Goal: Transaction & Acquisition: Purchase product/service

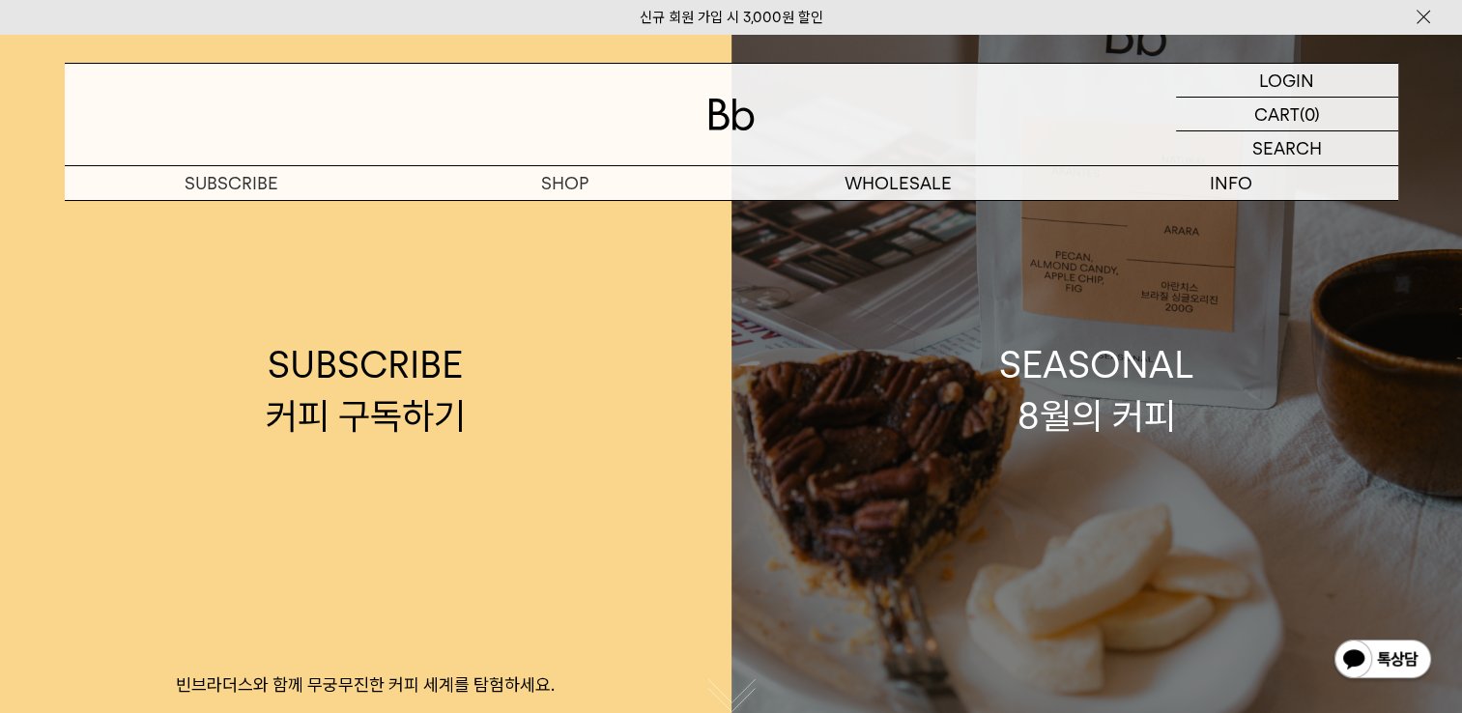
click at [1072, 423] on div "SEASONAL 8월의 커피" at bounding box center [1096, 390] width 195 height 102
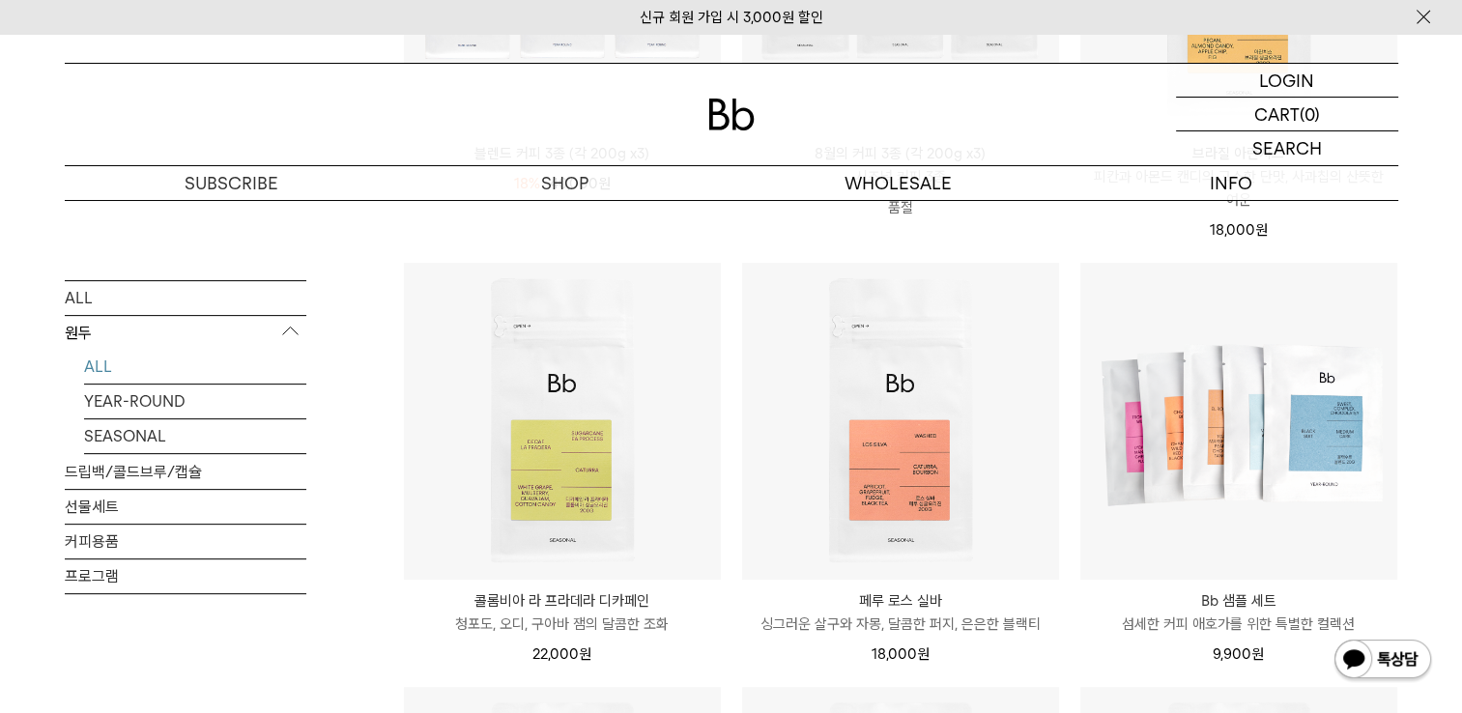
scroll to position [580, 0]
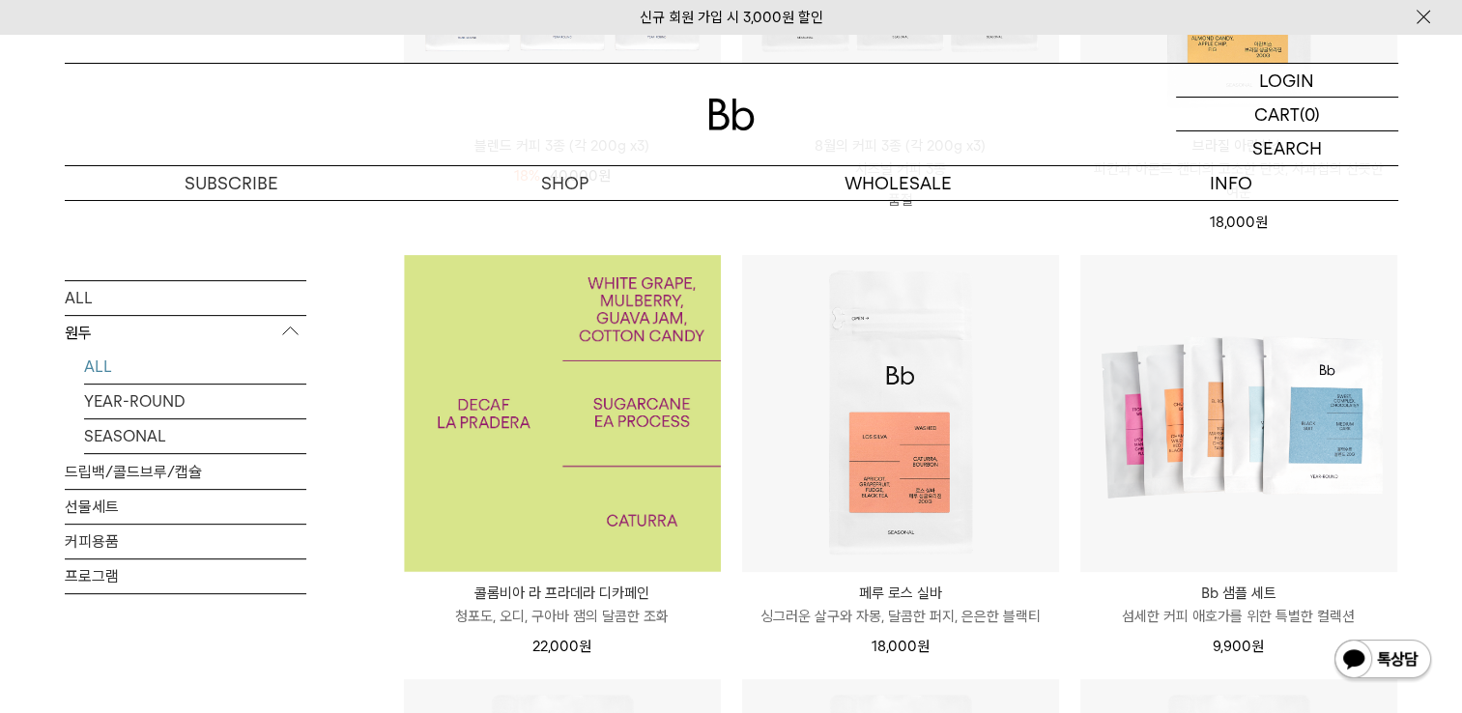
click at [549, 435] on img at bounding box center [562, 413] width 317 height 317
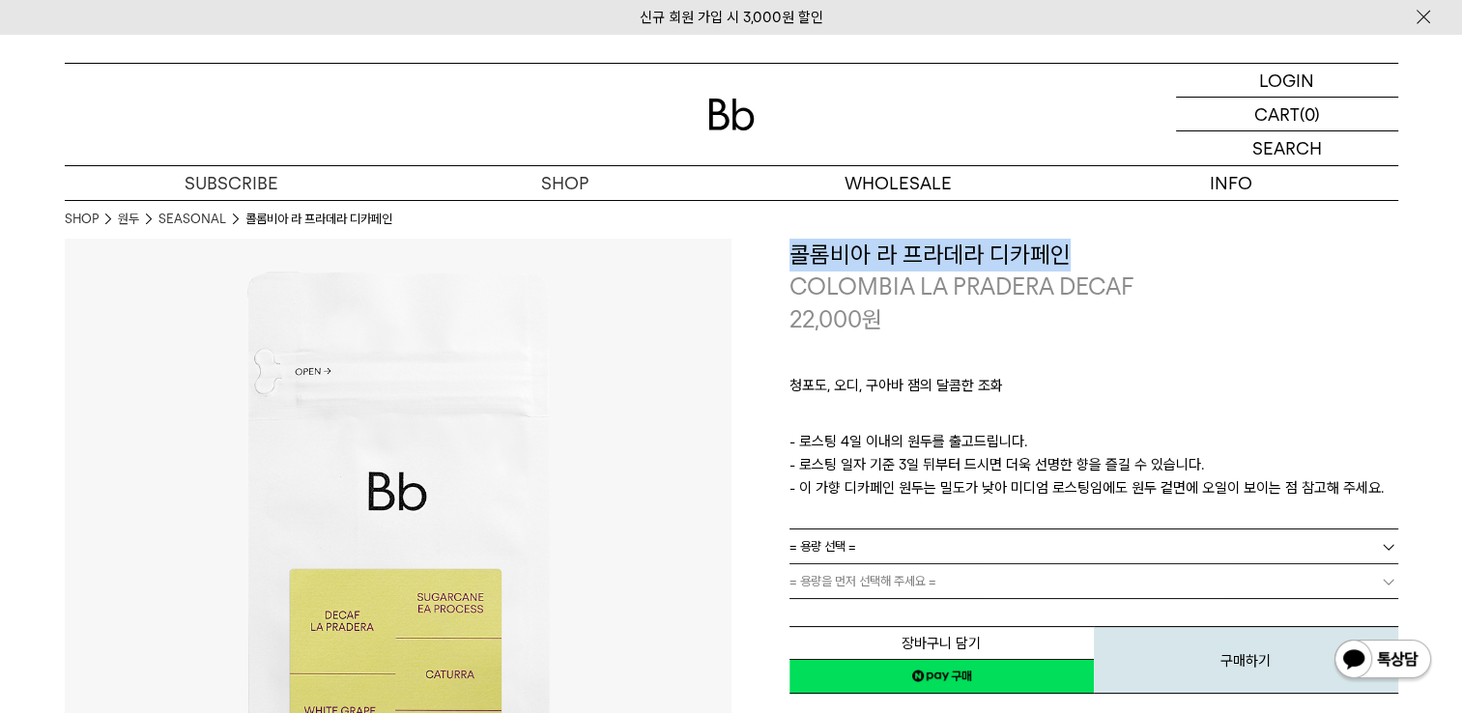
drag, startPoint x: 784, startPoint y: 244, endPoint x: 1107, endPoint y: 242, distance: 322.8
click at [1107, 242] on div "**********" at bounding box center [1065, 468] width 667 height 458
copy h3 "콜롬비아 라 프라데라 디카페인"
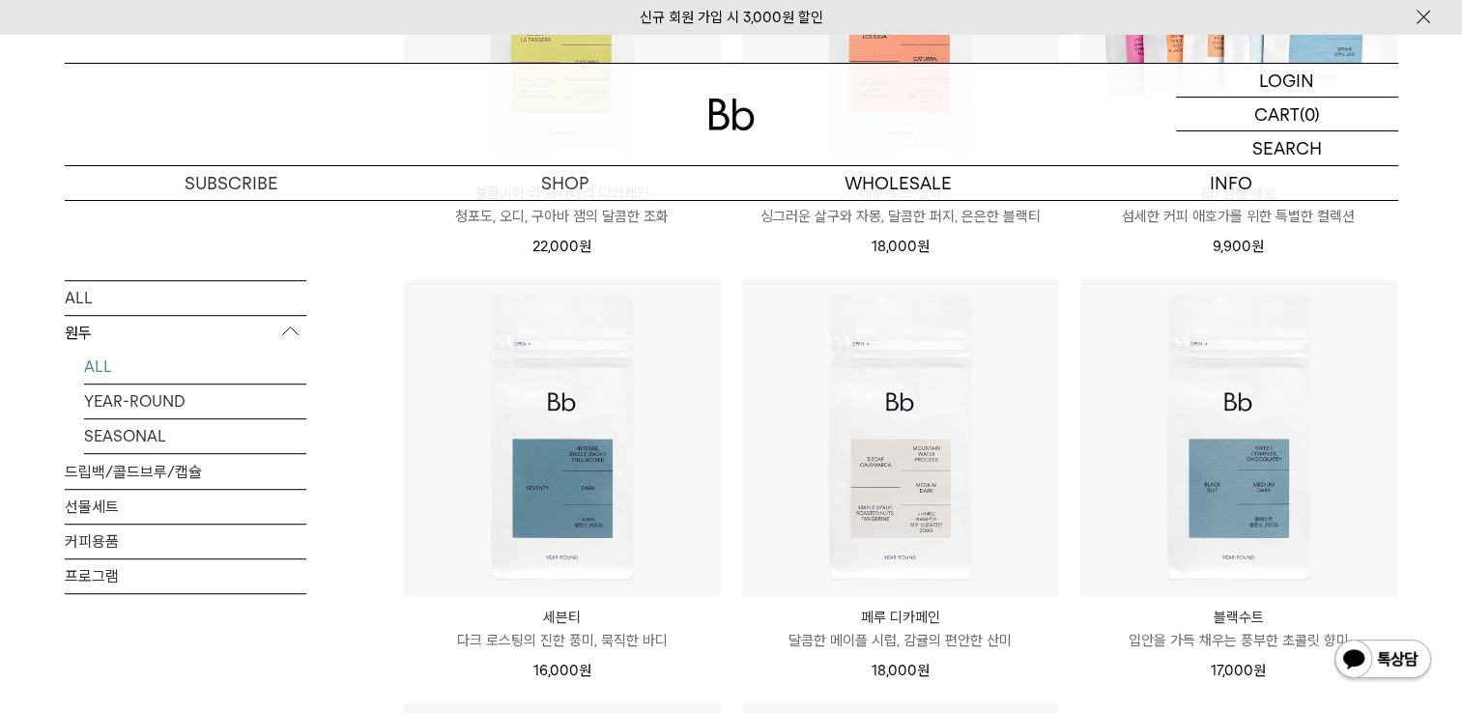
scroll to position [933, 0]
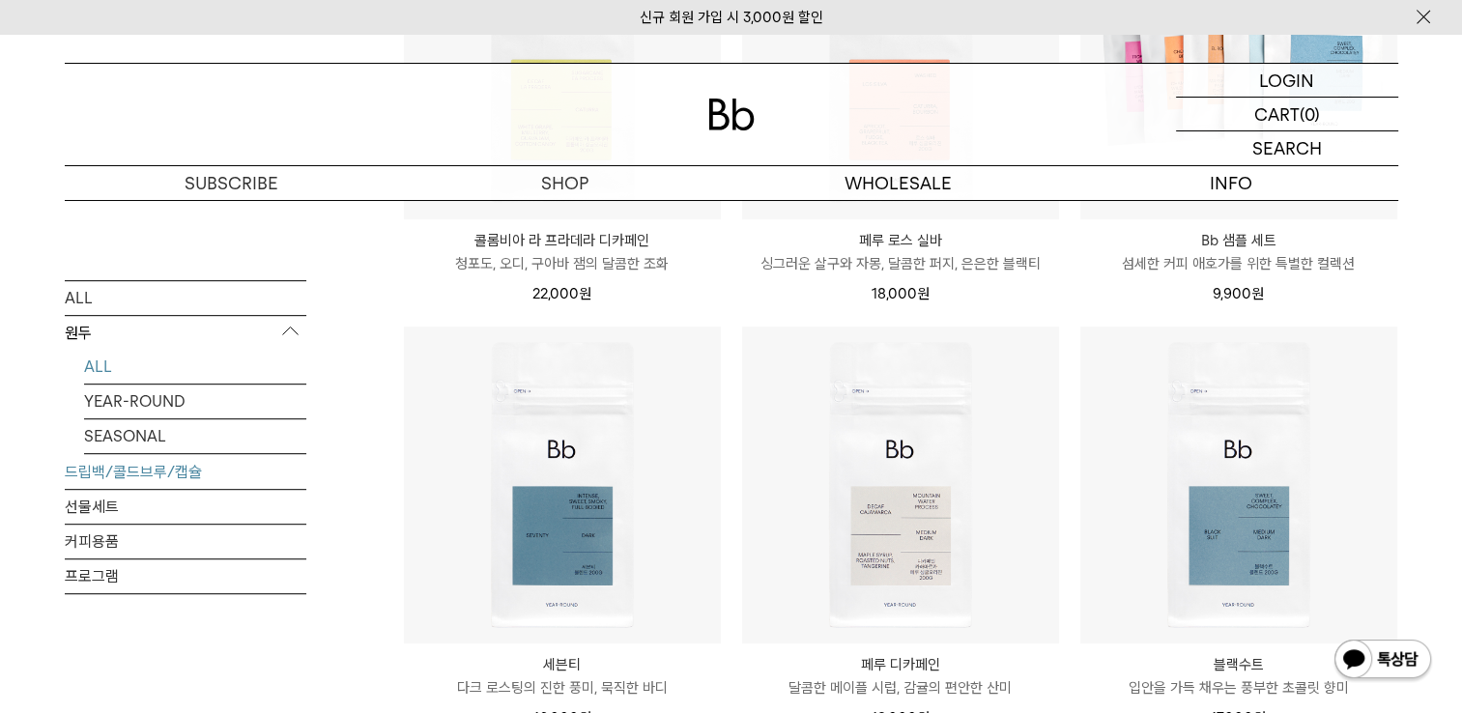
click at [178, 466] on link "드립백/콜드브루/캡슐" at bounding box center [186, 472] width 242 height 34
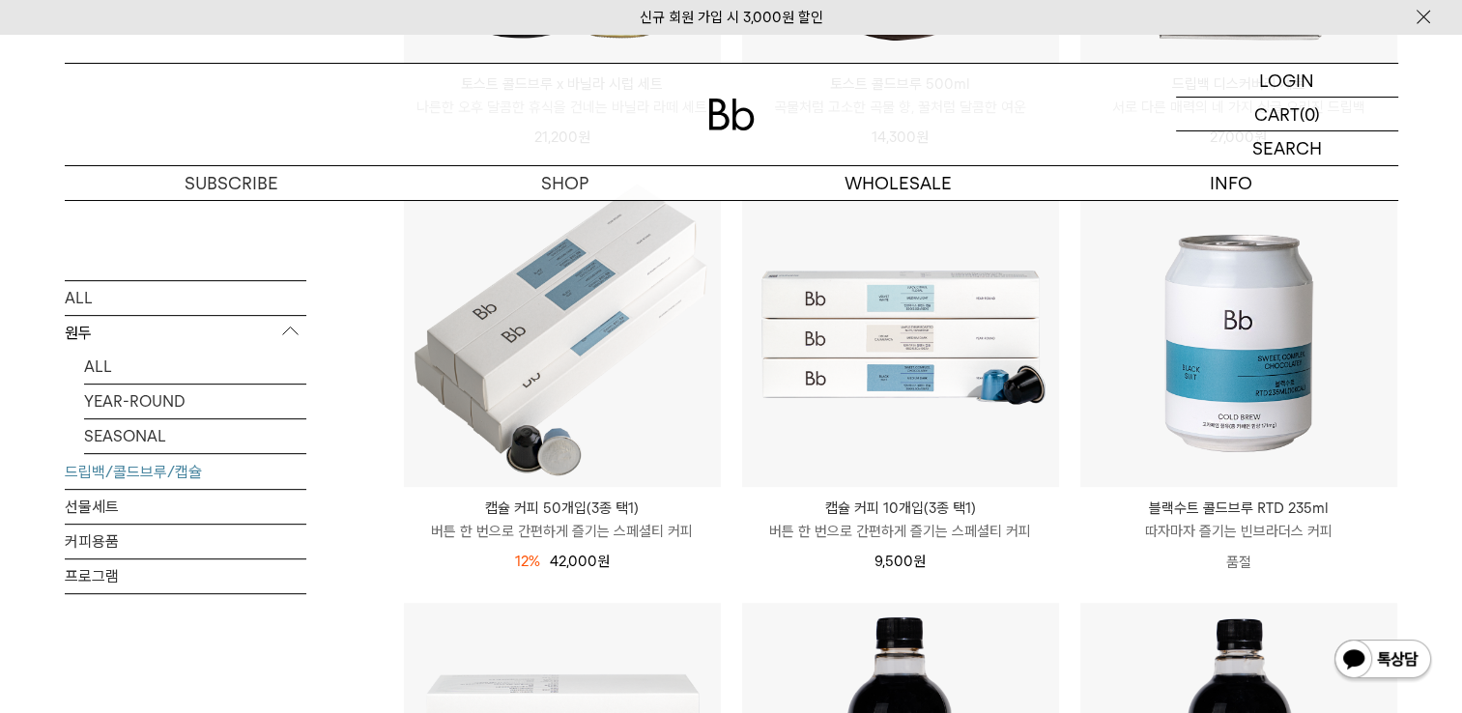
scroll to position [773, 0]
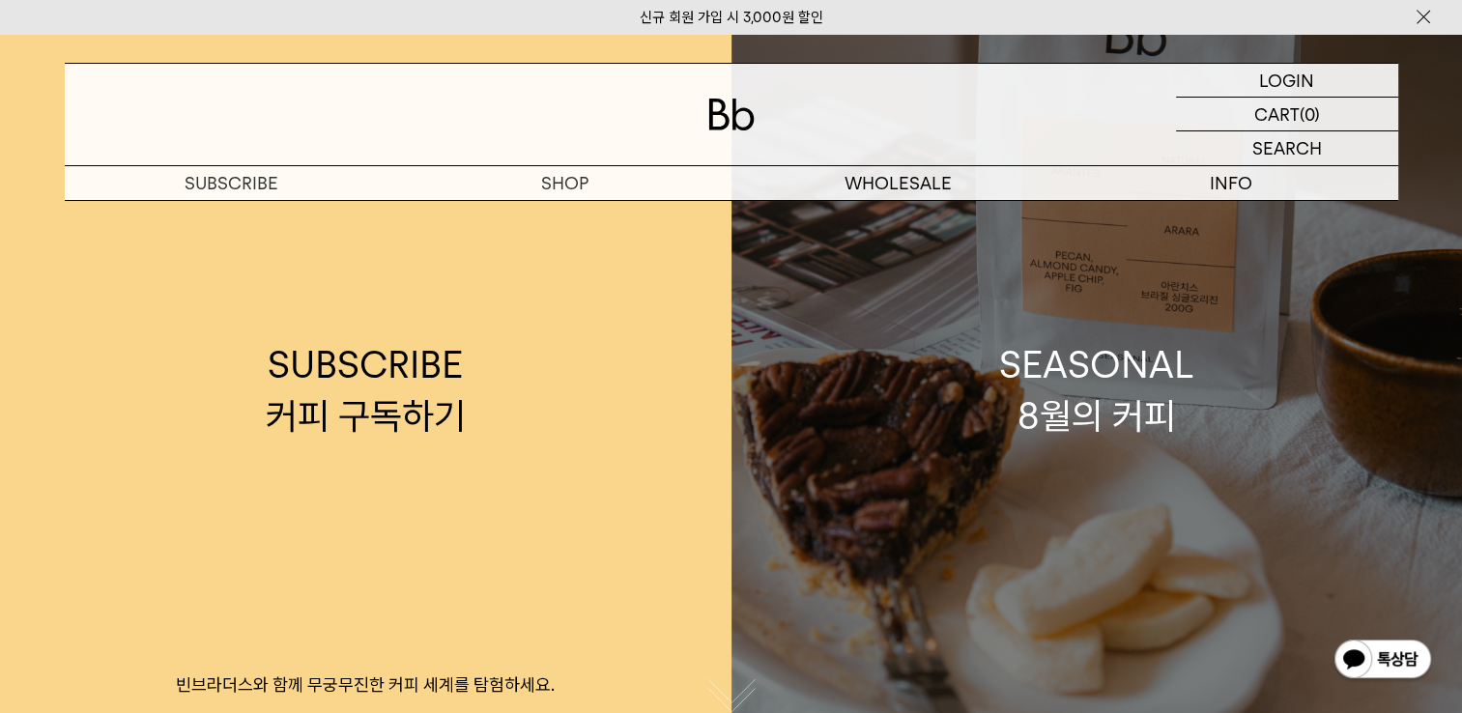
click at [1027, 376] on div "SEASONAL 8월의 커피" at bounding box center [1096, 390] width 195 height 102
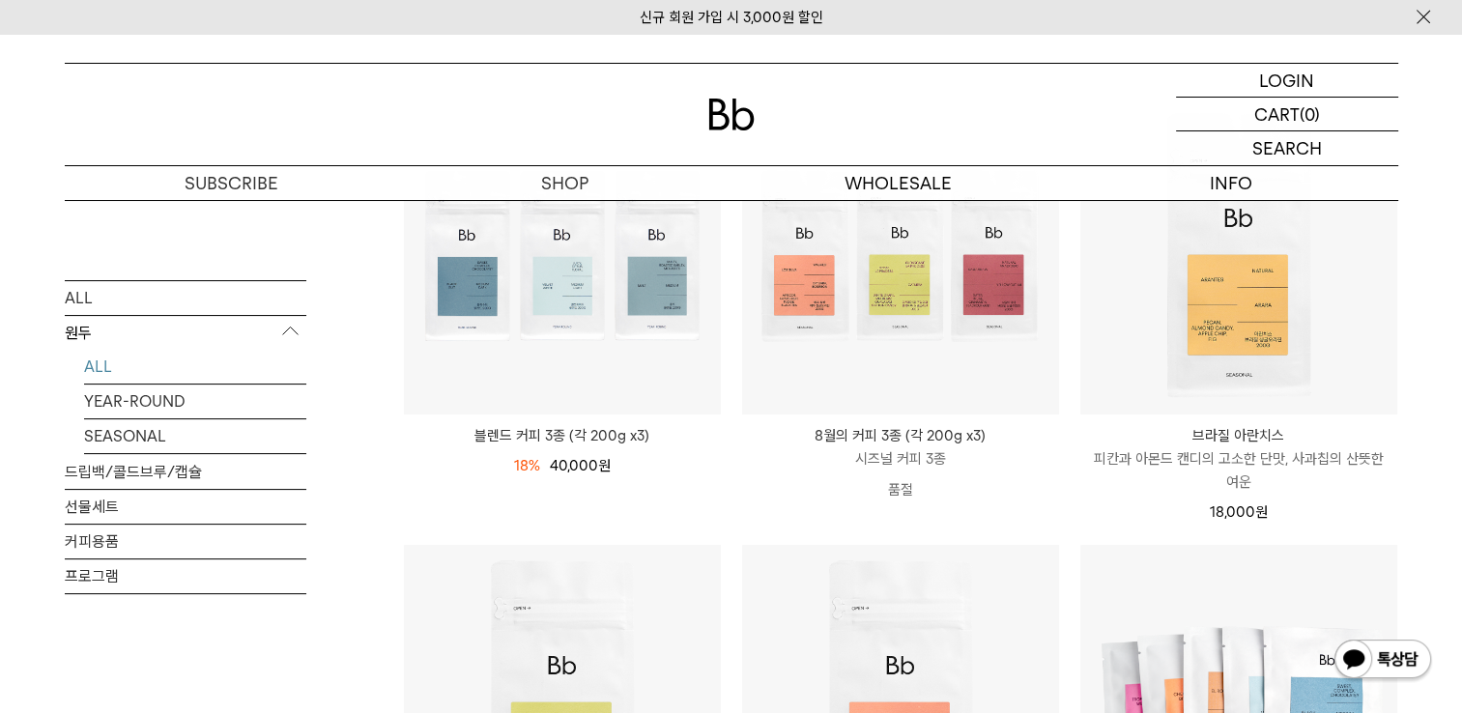
scroll to position [676, 0]
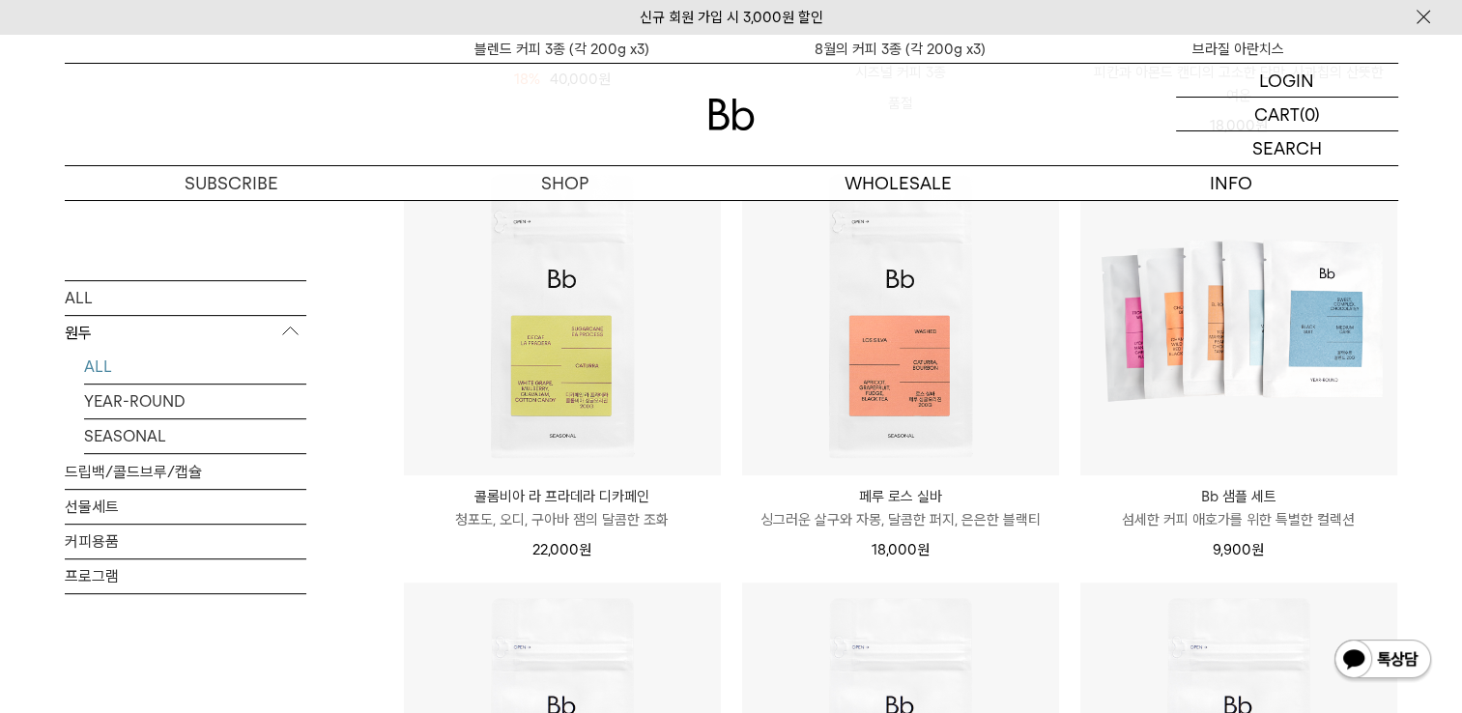
click at [1450, 332] on div "SHOP 원두 ALL 원두 ALL YEAR-ROUND SEASONAL 드립백/콜드브루/캡슐 선물세트 커피용품 프로그램 원두 최신순" at bounding box center [731, 574] width 1462 height 2100
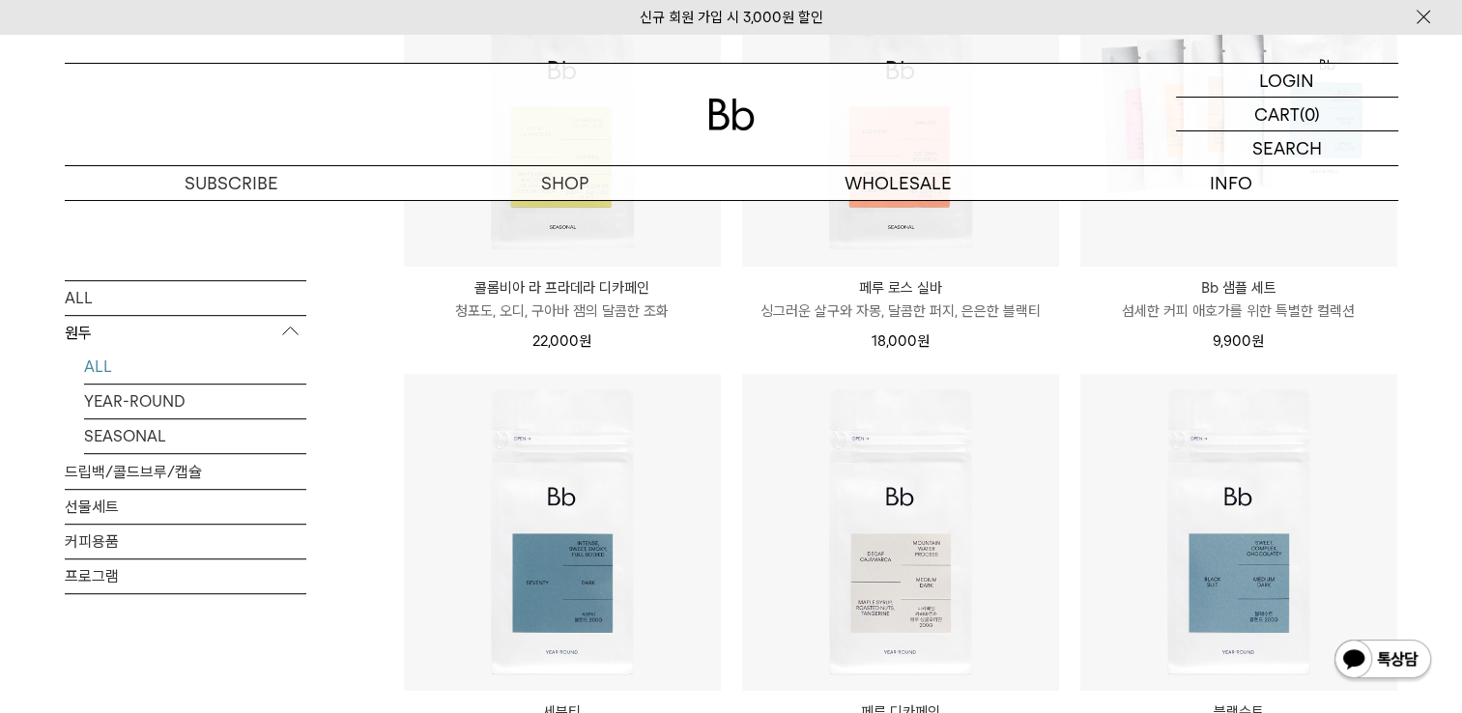
scroll to position [773, 0]
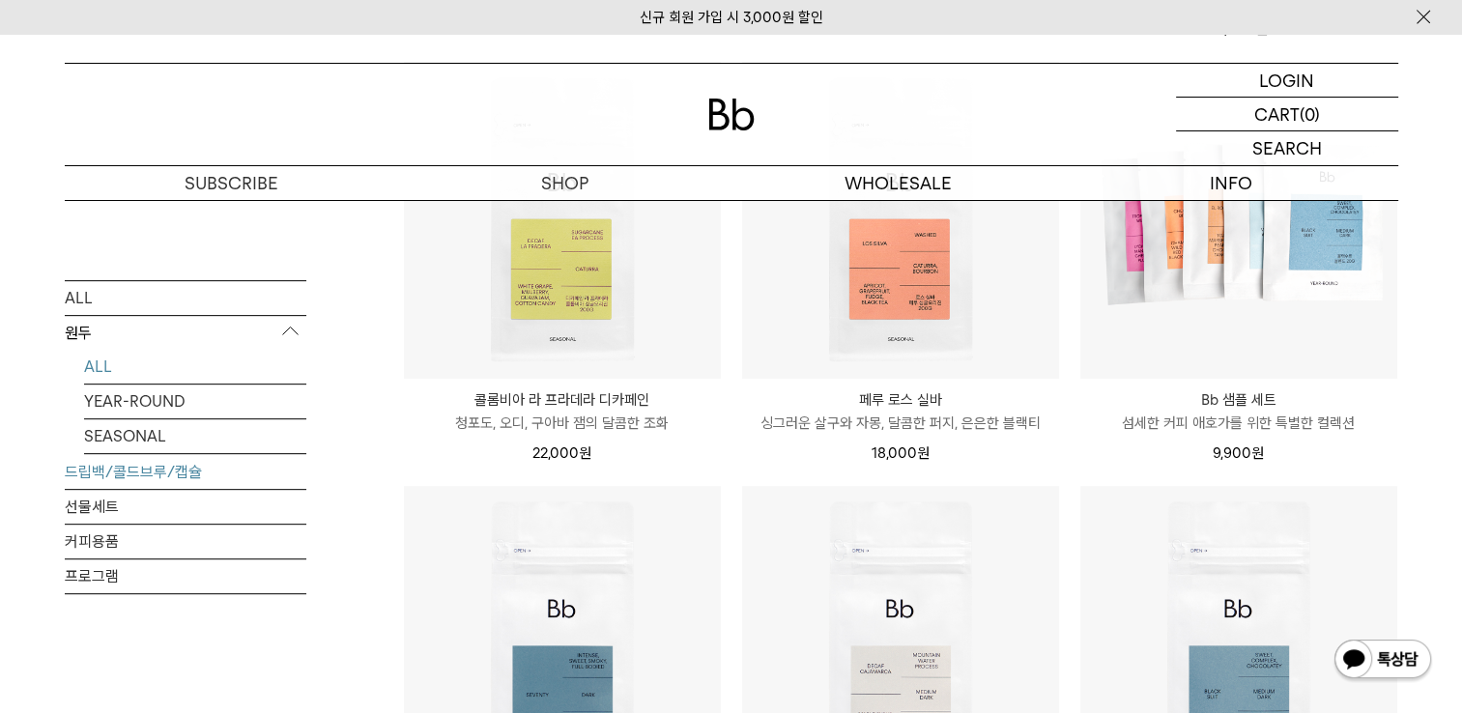
click at [151, 465] on link "드립백/콜드브루/캡슐" at bounding box center [186, 472] width 242 height 34
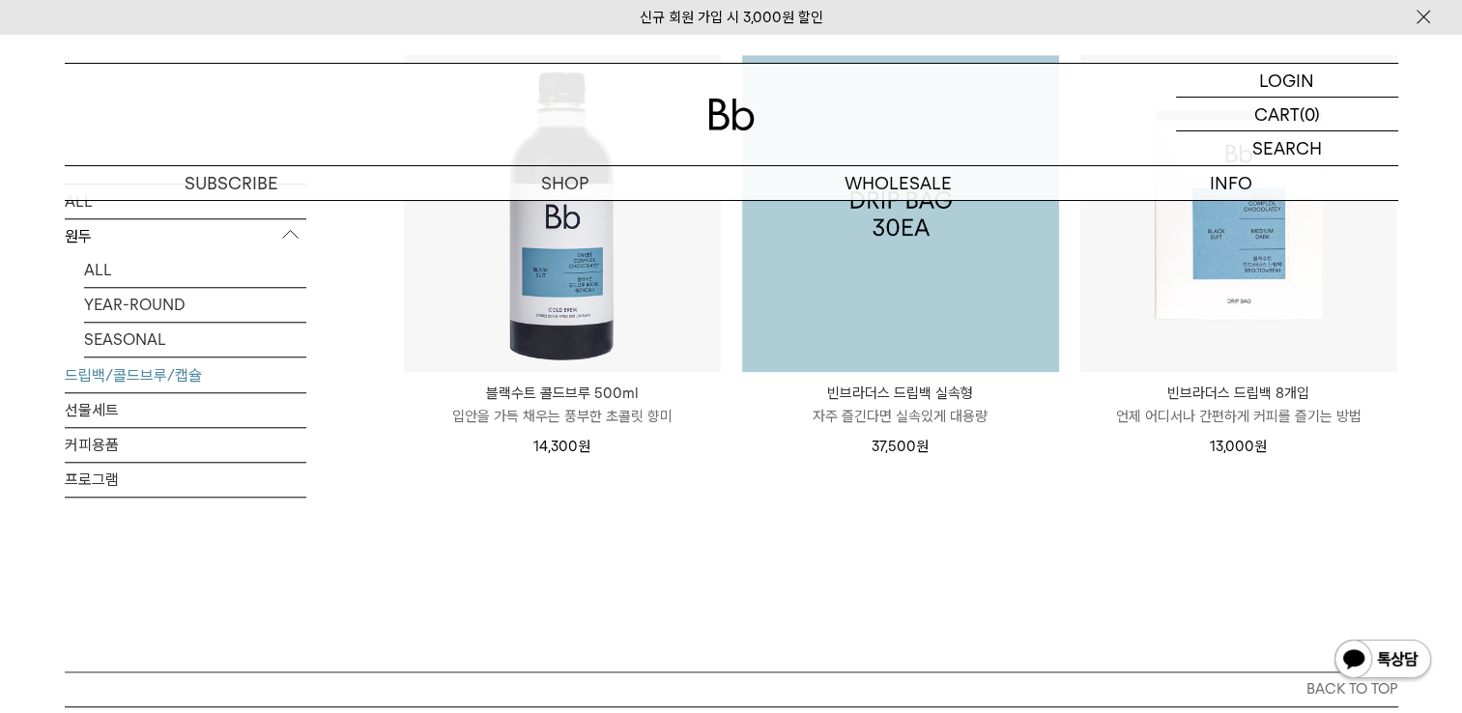
scroll to position [1933, 0]
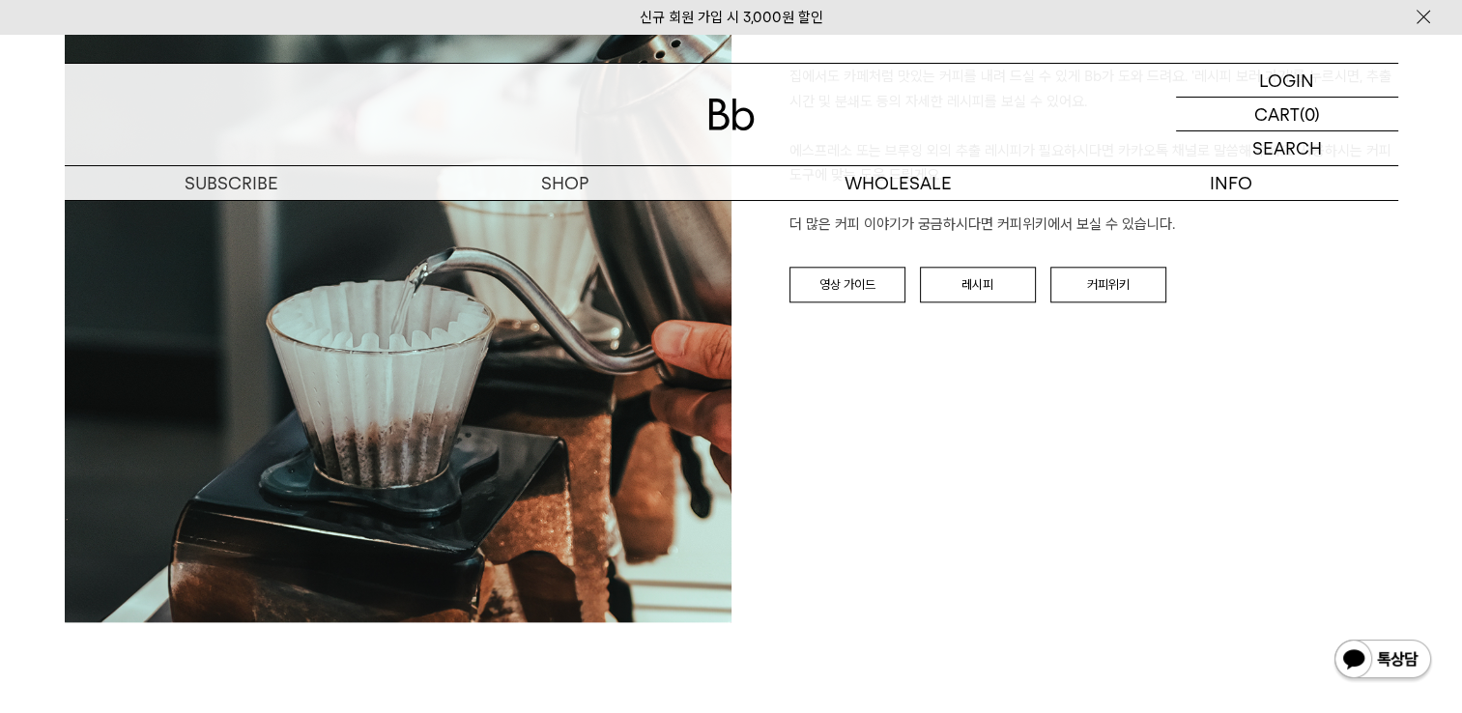
scroll to position [1836, 0]
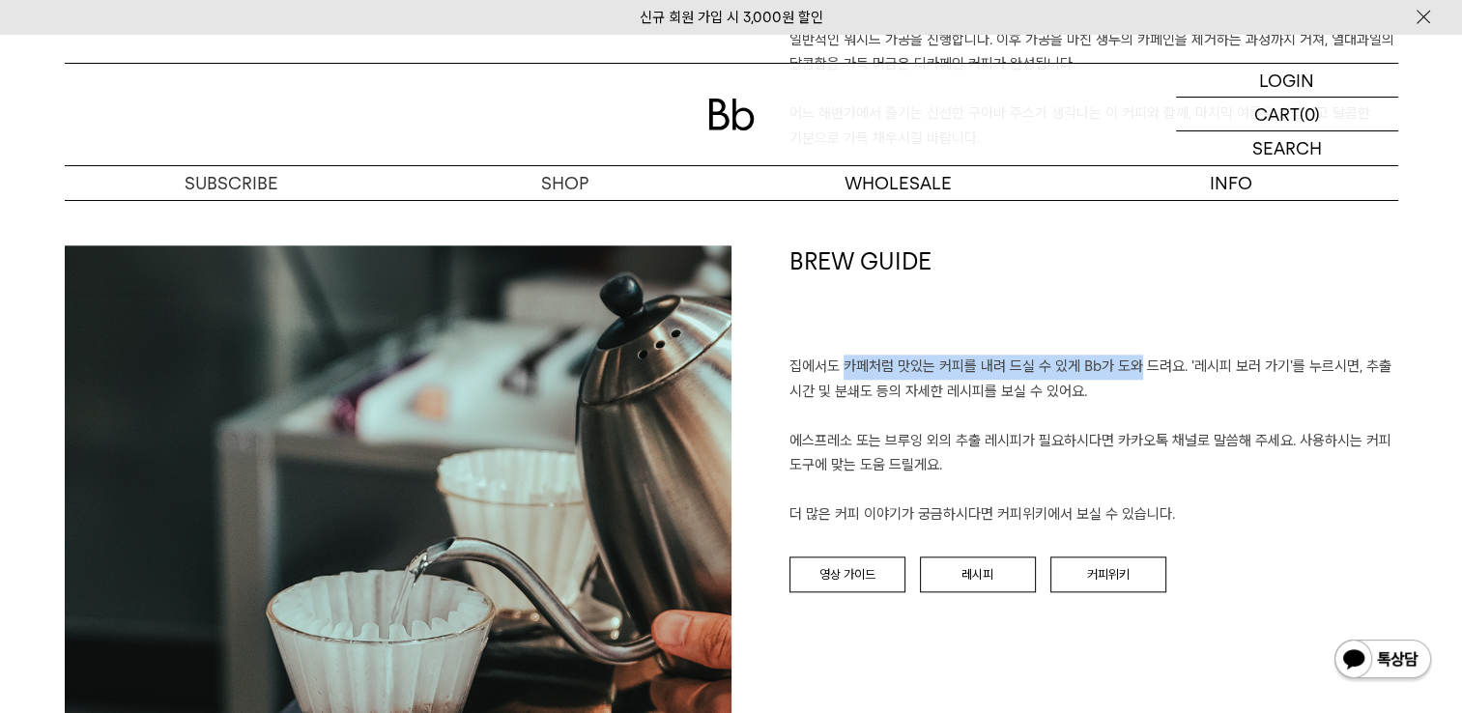
drag, startPoint x: 842, startPoint y: 357, endPoint x: 1138, endPoint y: 368, distance: 296.9
click at [1138, 368] on p "집에서도 카페처럼 맛있는 커피를 내려 드실 ﻿수 있게 Bb가 도와 드려요. '레시피 보러 가기'를 누르시면, 추출 시간 및 분쇄도 등의 자세한…" at bounding box center [1094, 441] width 609 height 173
click at [1084, 450] on p "집에서도 카페처럼 맛있는 커피를 내려 드실 ﻿수 있게 Bb가 도와 드려요. '레시피 보러 가기'를 누르시면, 추출 시간 및 분쇄도 등의 자세한…" at bounding box center [1094, 441] width 609 height 173
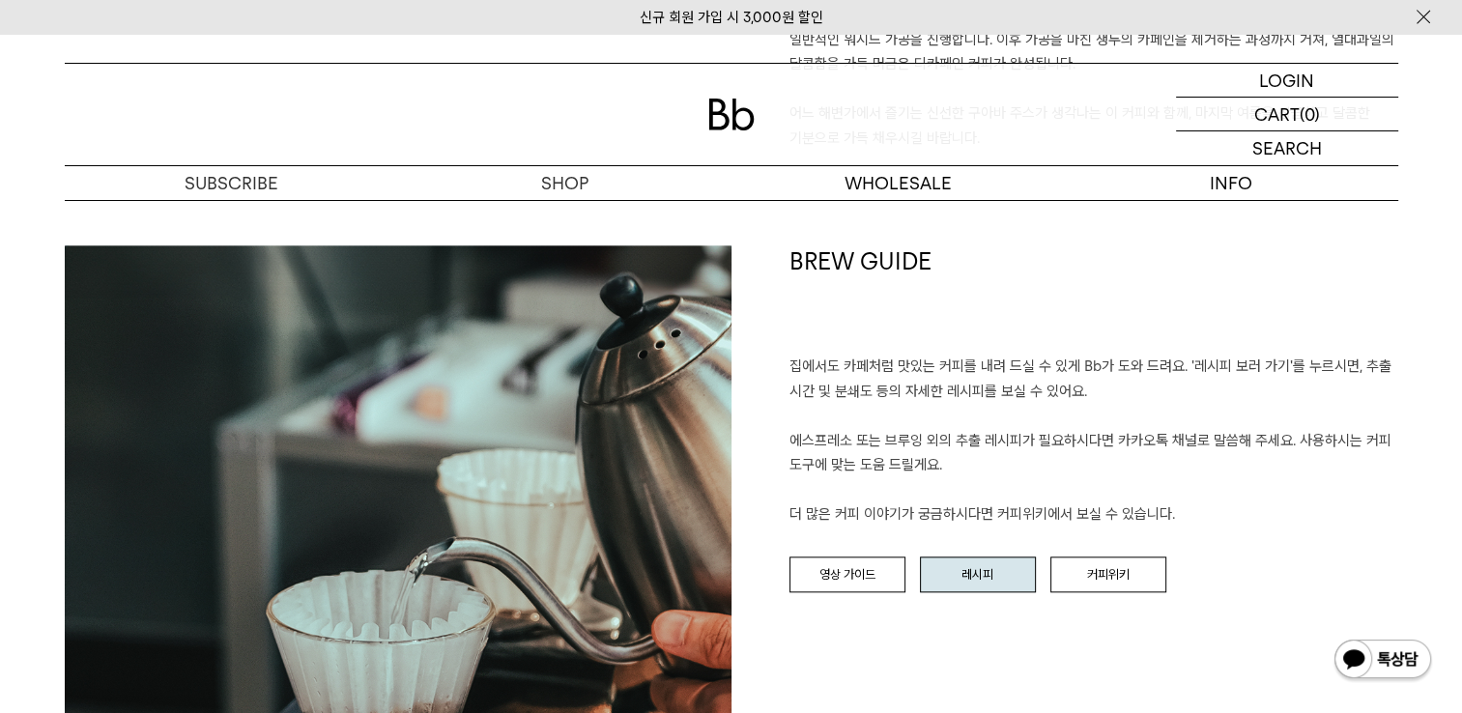
click at [982, 565] on link "레시피" at bounding box center [978, 575] width 116 height 37
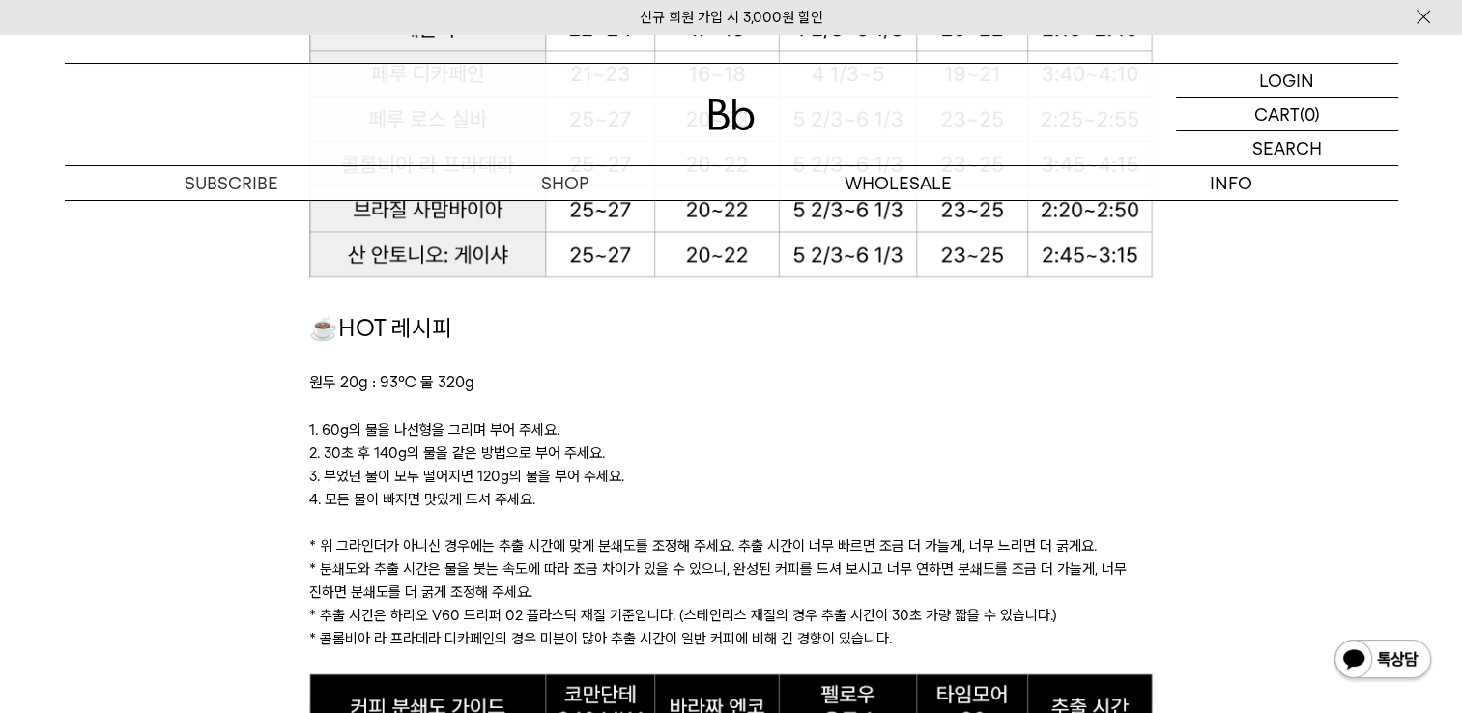
scroll to position [1933, 0]
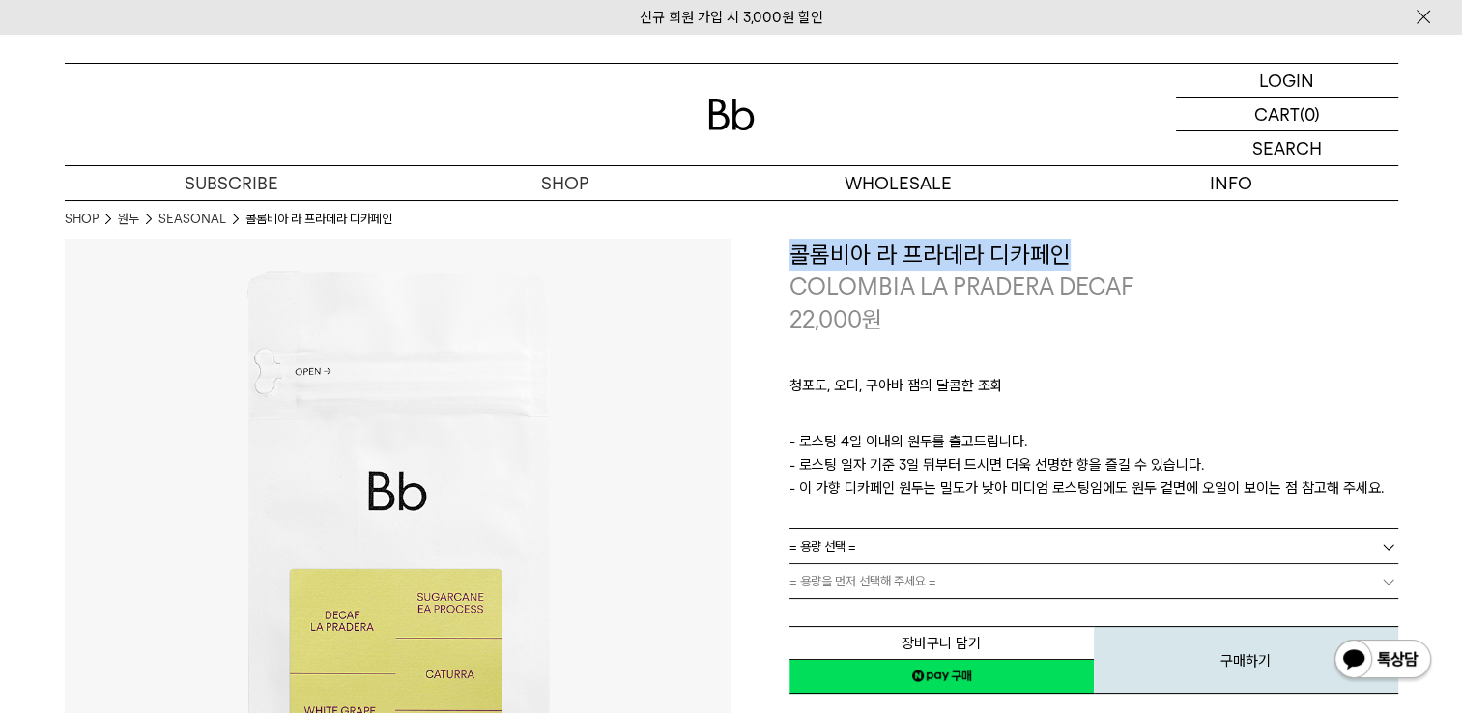
drag, startPoint x: 1071, startPoint y: 253, endPoint x: 765, endPoint y: 249, distance: 305.4
click at [765, 249] on div "**********" at bounding box center [1065, 468] width 667 height 458
copy h3 "콜롬비아 라 프라데라 디카페인"
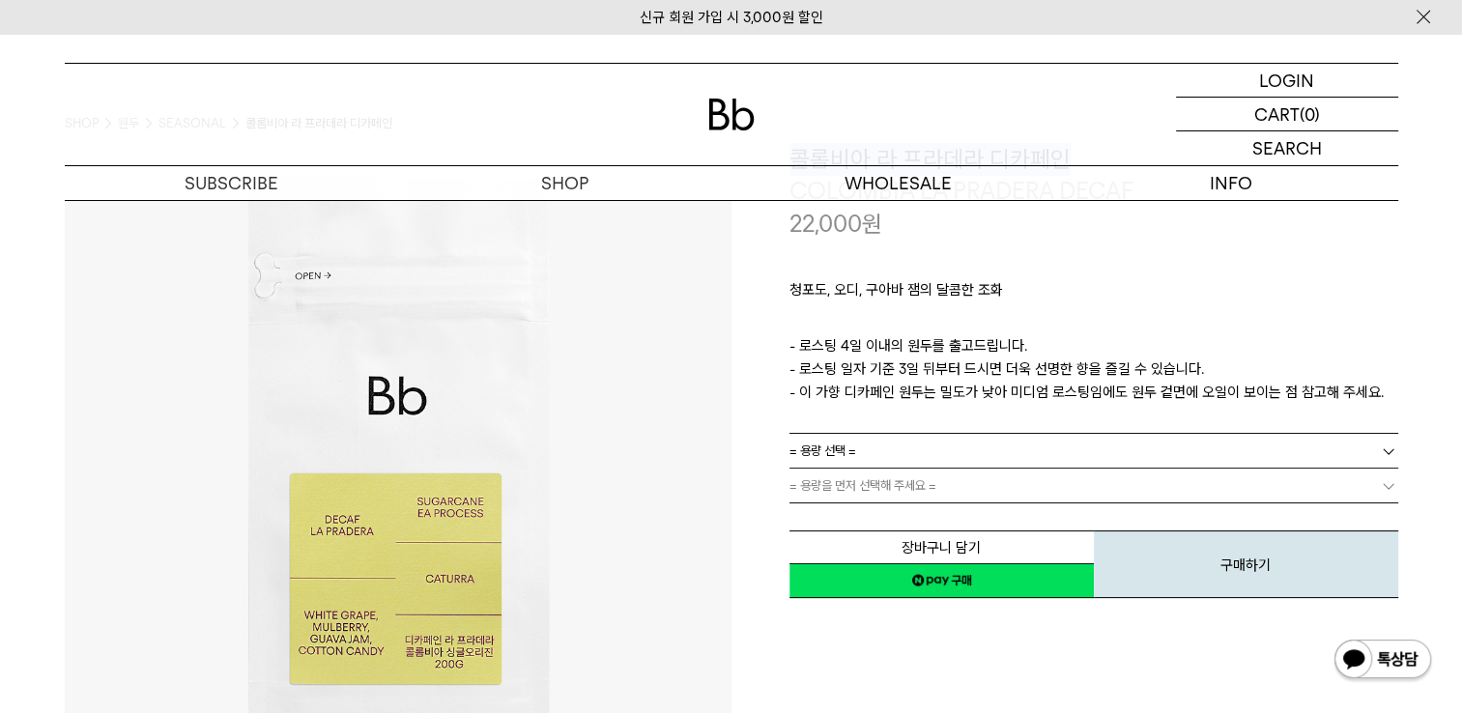
scroll to position [290, 0]
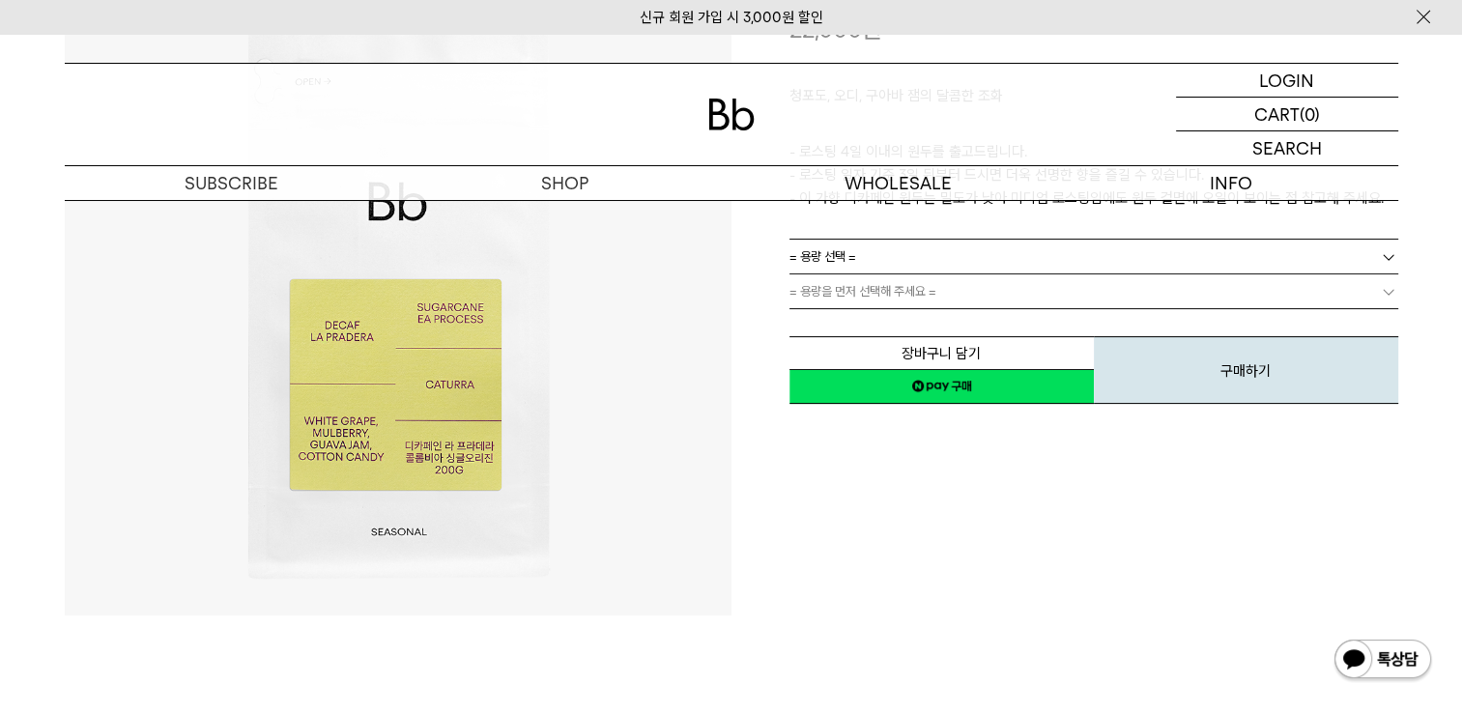
click at [890, 254] on link "= 용량 선택 =" at bounding box center [1094, 257] width 609 height 34
click at [886, 280] on li "200g" at bounding box center [1103, 291] width 589 height 35
click at [901, 280] on link "= 분쇄도 선택 =" at bounding box center [1094, 291] width 609 height 34
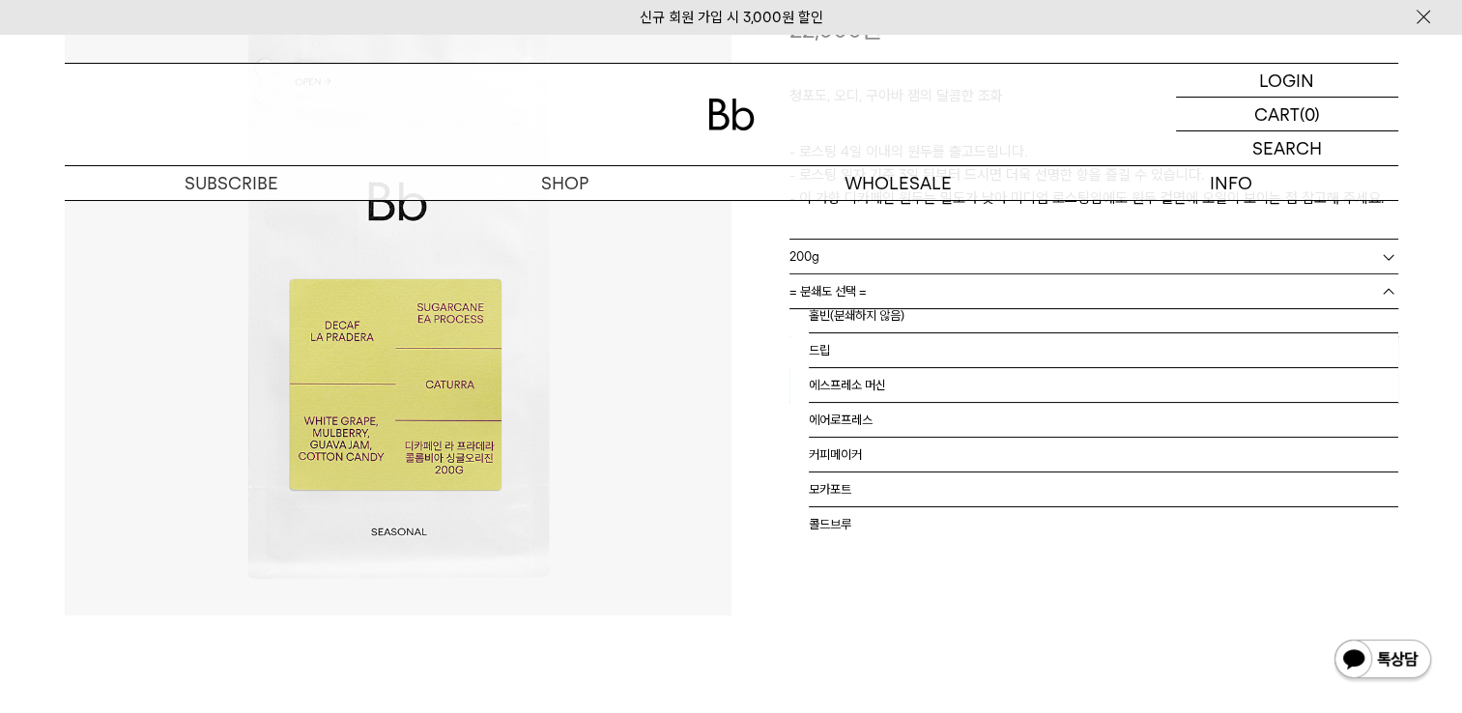
scroll to position [0, 0]
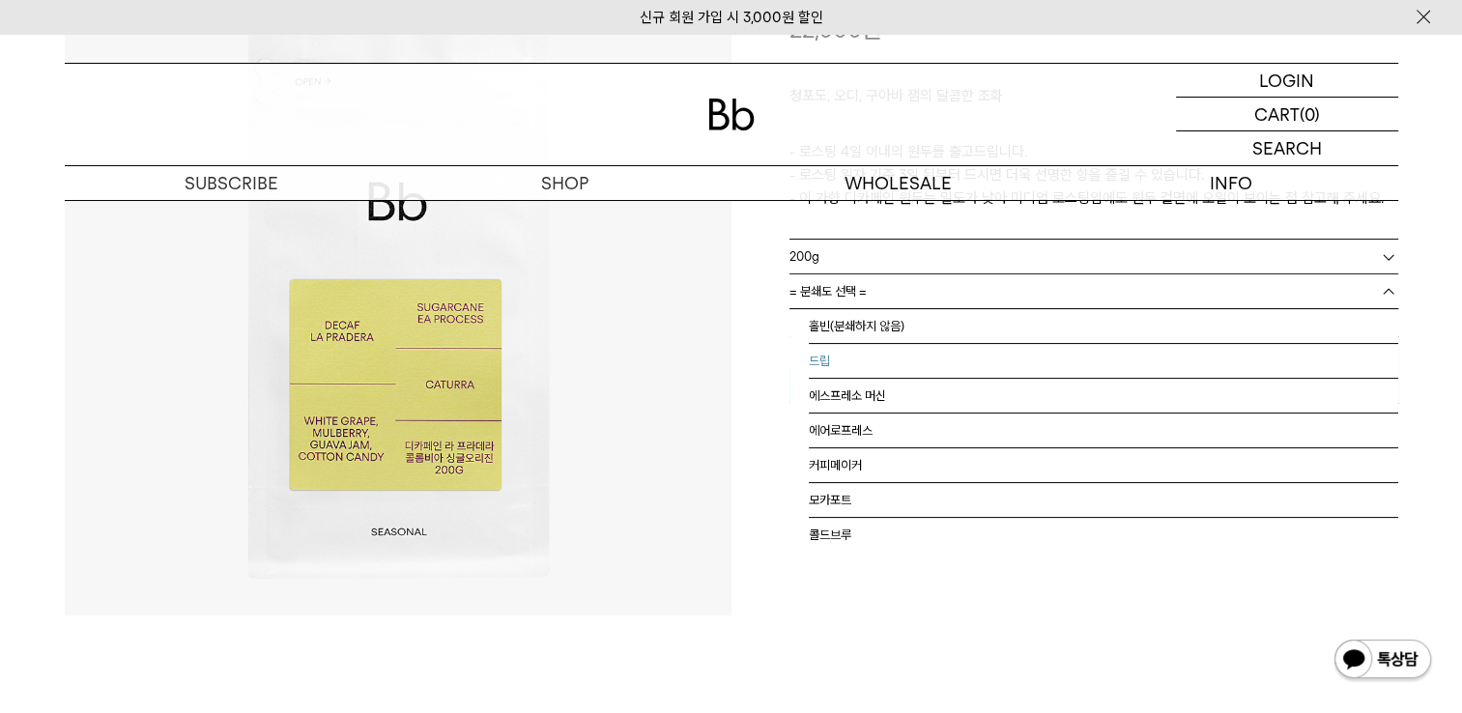
click at [938, 365] on li "드립" at bounding box center [1103, 361] width 589 height 35
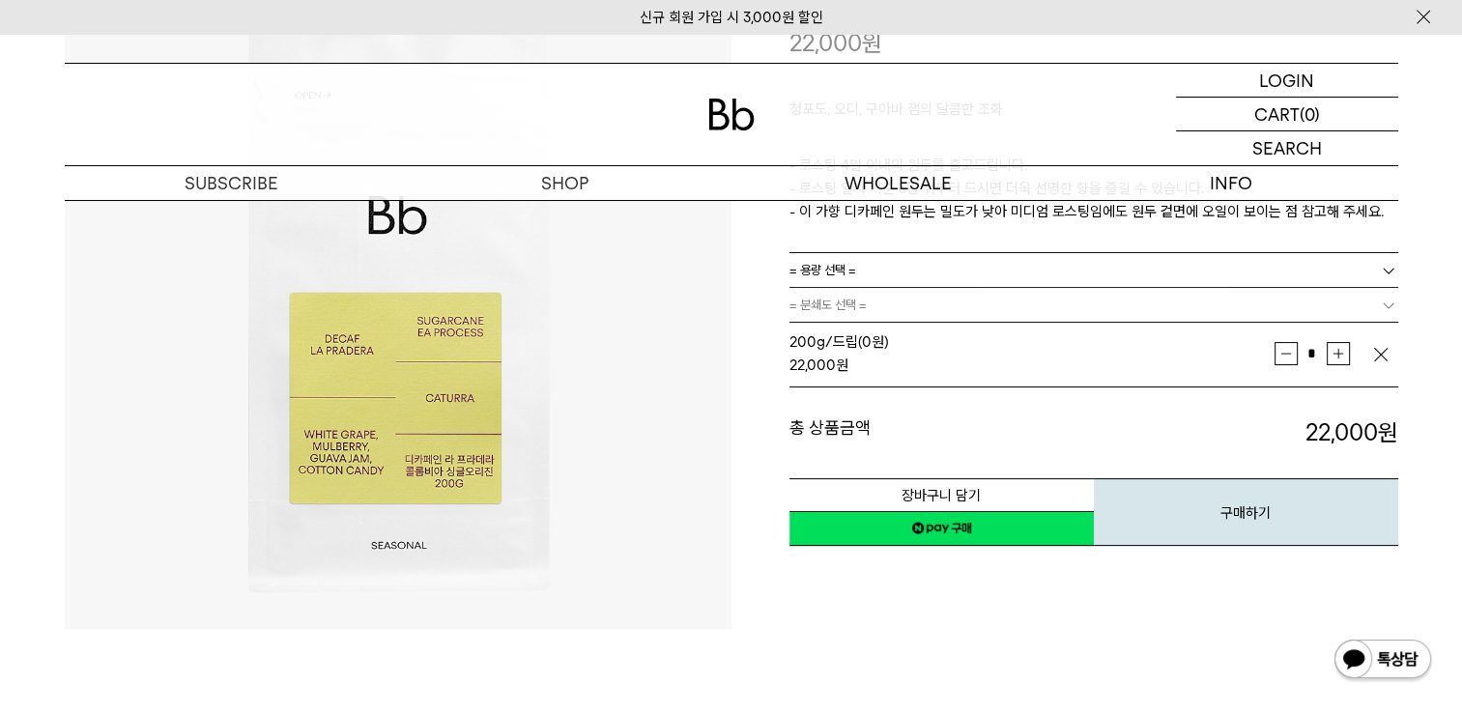
scroll to position [193, 0]
